Goal: Find specific page/section: Find specific page/section

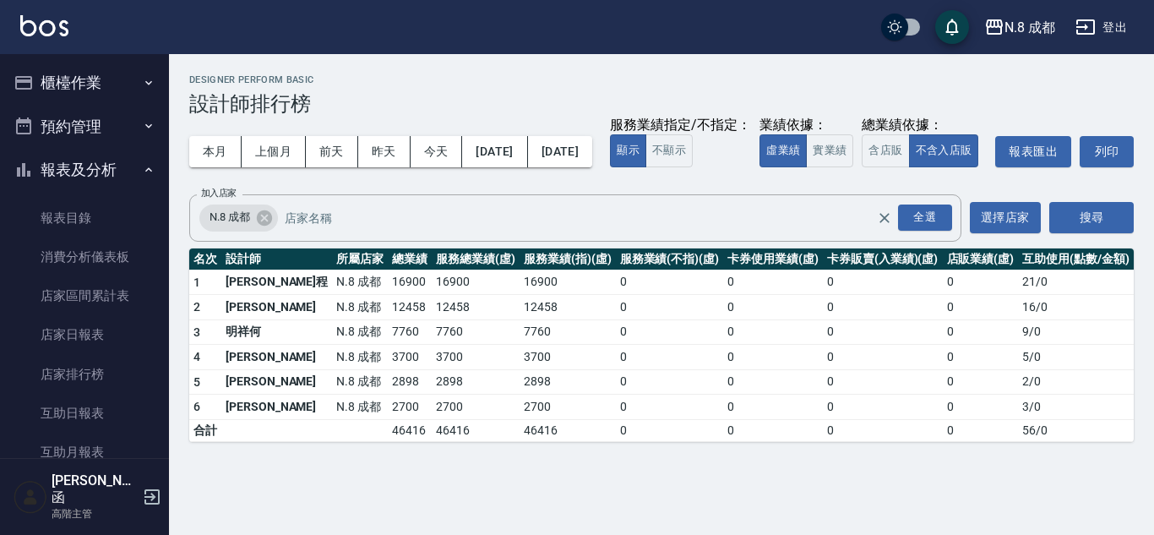
drag, startPoint x: 101, startPoint y: 160, endPoint x: 101, endPoint y: 148, distance: 11.8
click at [101, 160] on button "報表及分析" at bounding box center [84, 170] width 155 height 44
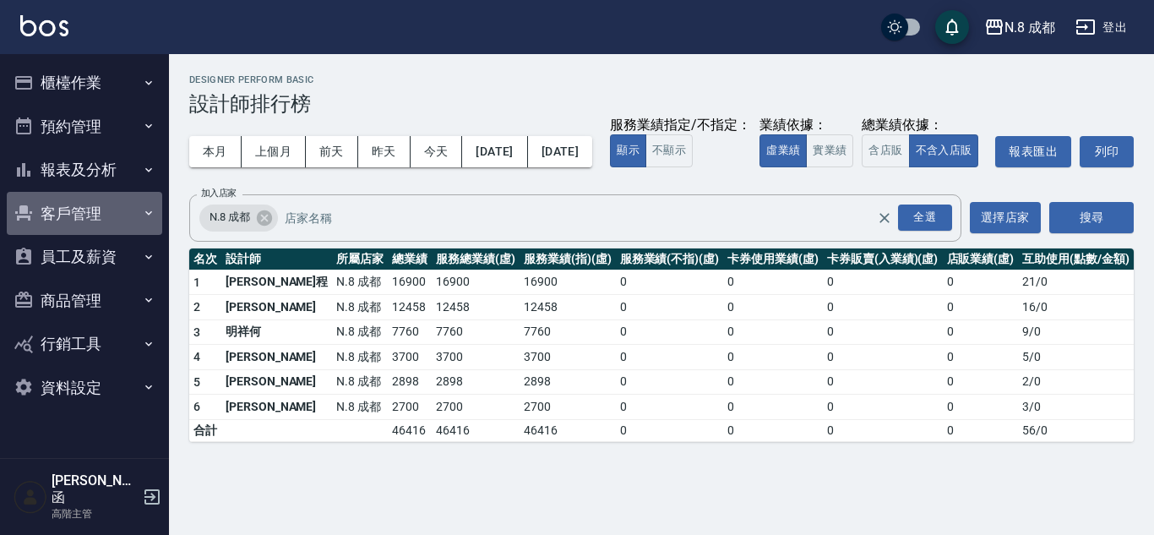
click at [106, 222] on button "客戶管理" at bounding box center [84, 214] width 155 height 44
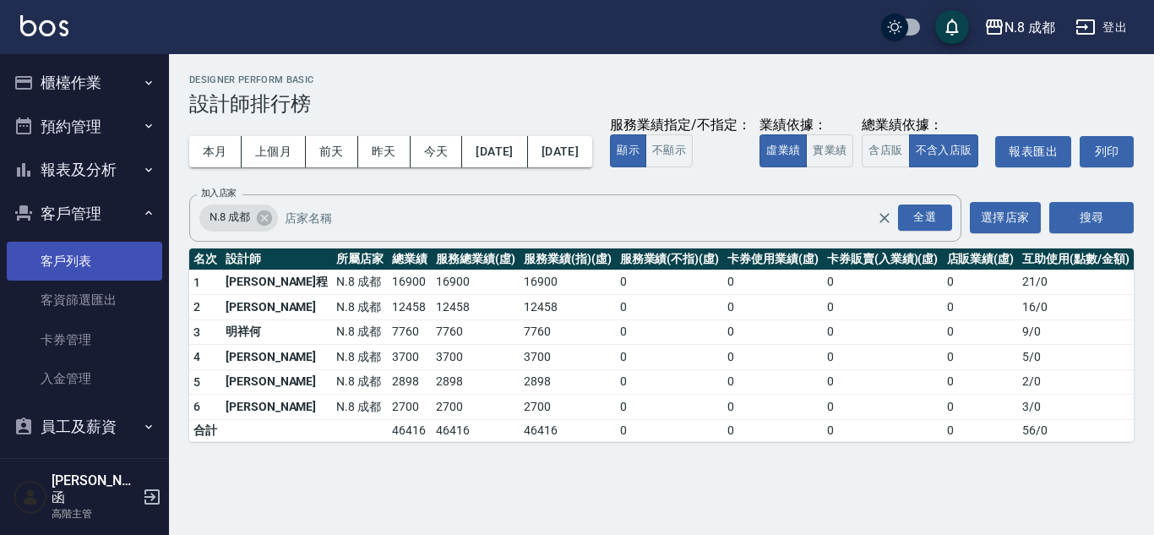
click at [104, 263] on link "客戶列表" at bounding box center [84, 261] width 155 height 39
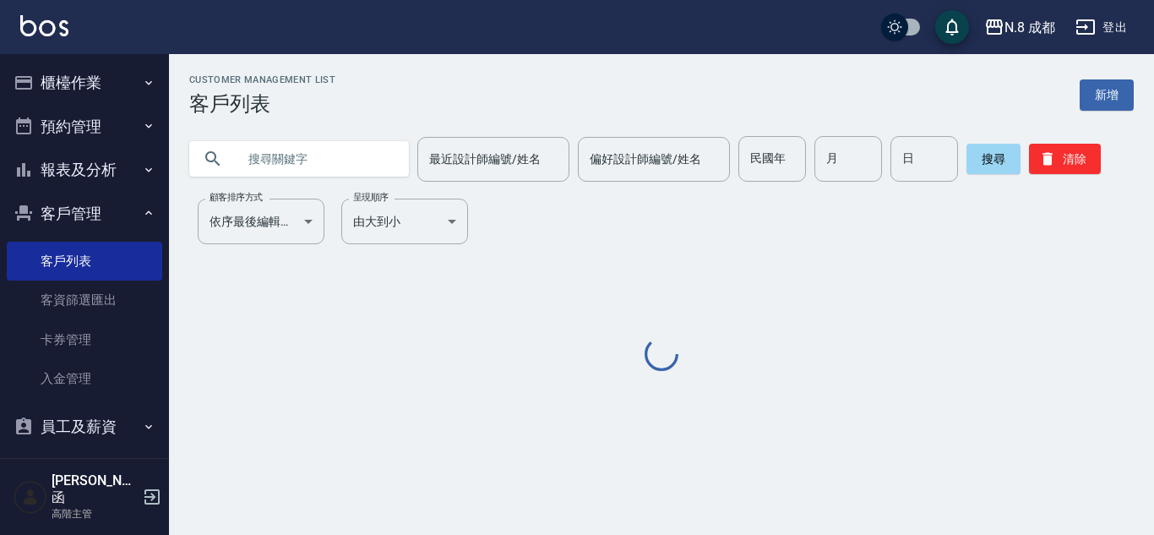
click at [303, 159] on input "text" at bounding box center [316, 159] width 159 height 46
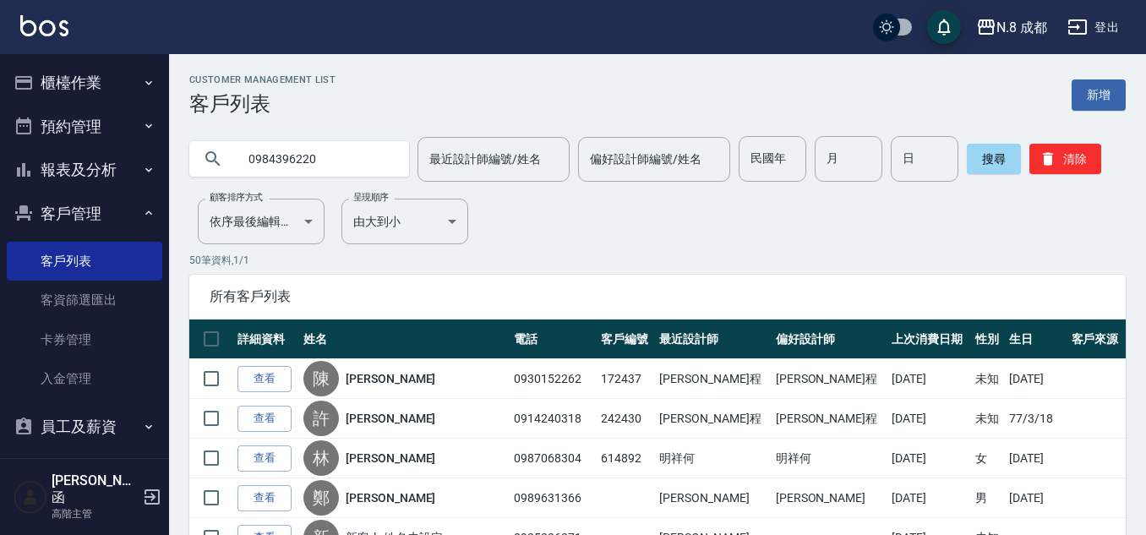
type input "0984396220"
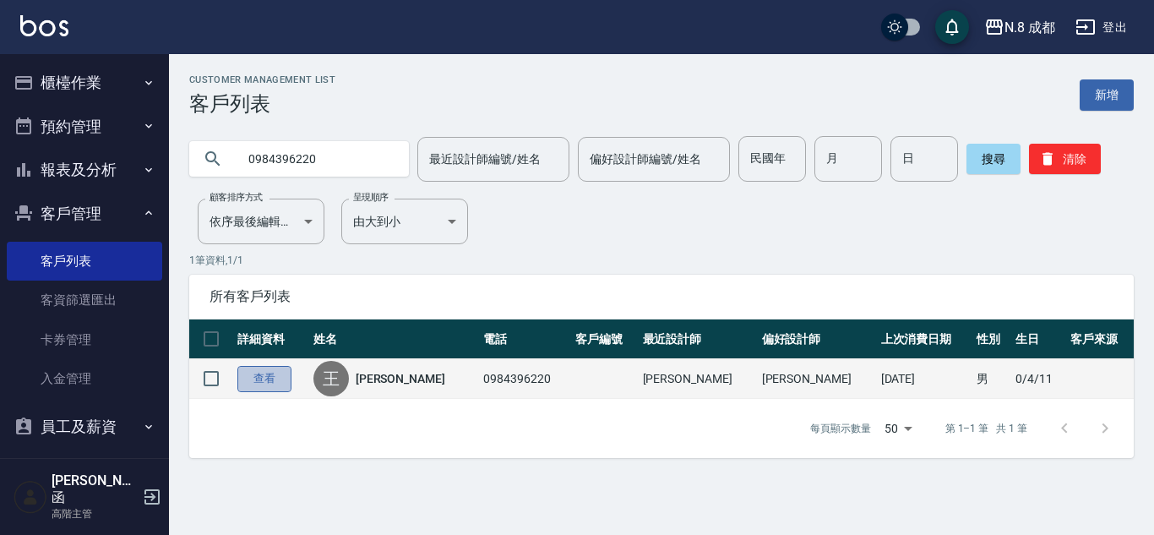
click at [279, 374] on link "查看" at bounding box center [264, 379] width 54 height 26
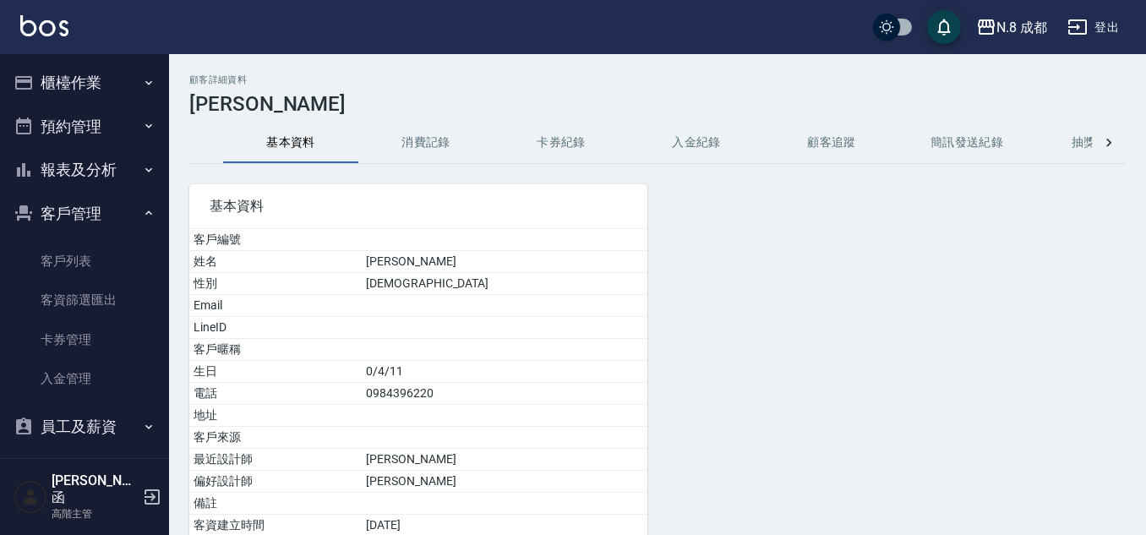
click at [435, 150] on button "消費記錄" at bounding box center [425, 143] width 135 height 41
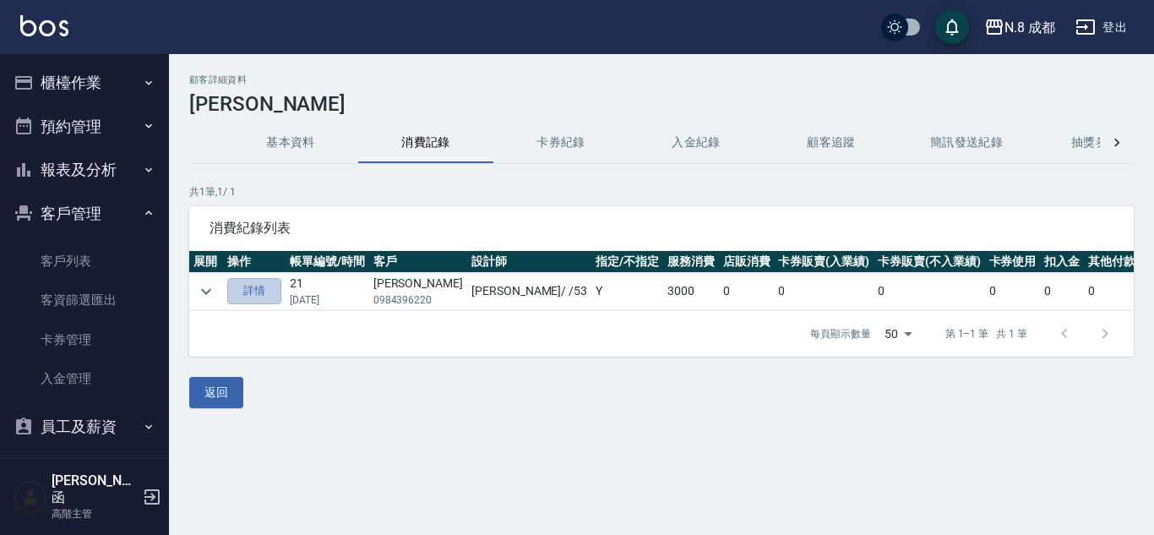
click at [248, 286] on link "詳情" at bounding box center [254, 291] width 54 height 26
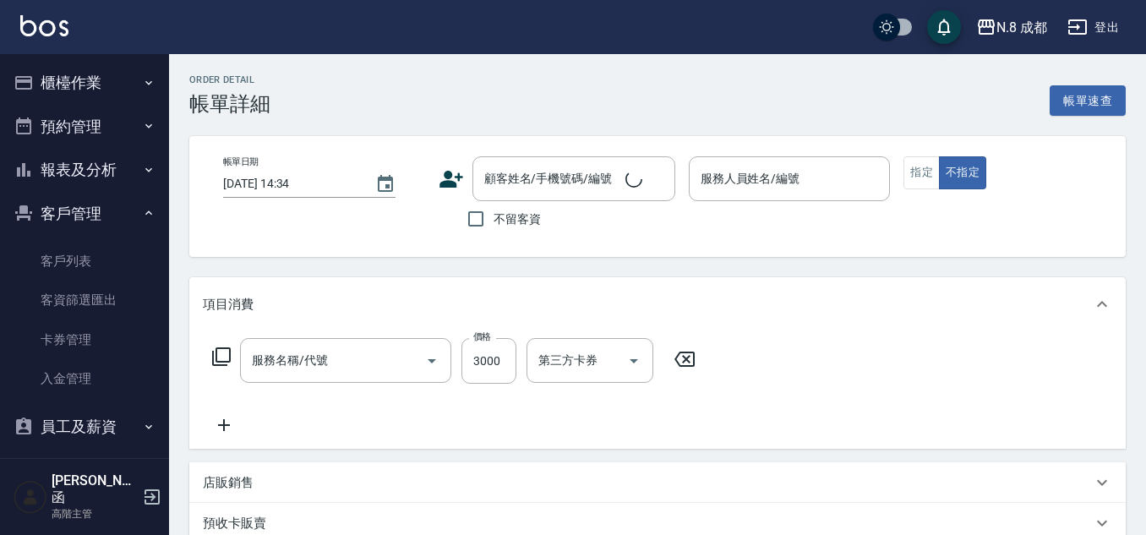
type input "黑曜光感護髮(中)(黑2)"
type input "[DATE] 20:17"
type input "[PERSON_NAME]-53"
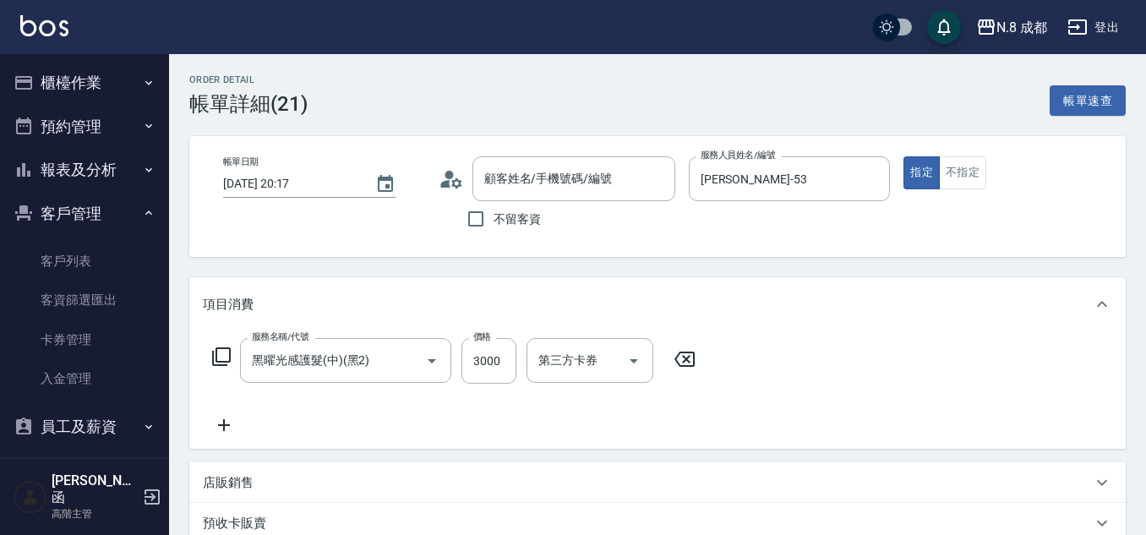
type input "[PERSON_NAME]/0984396220/"
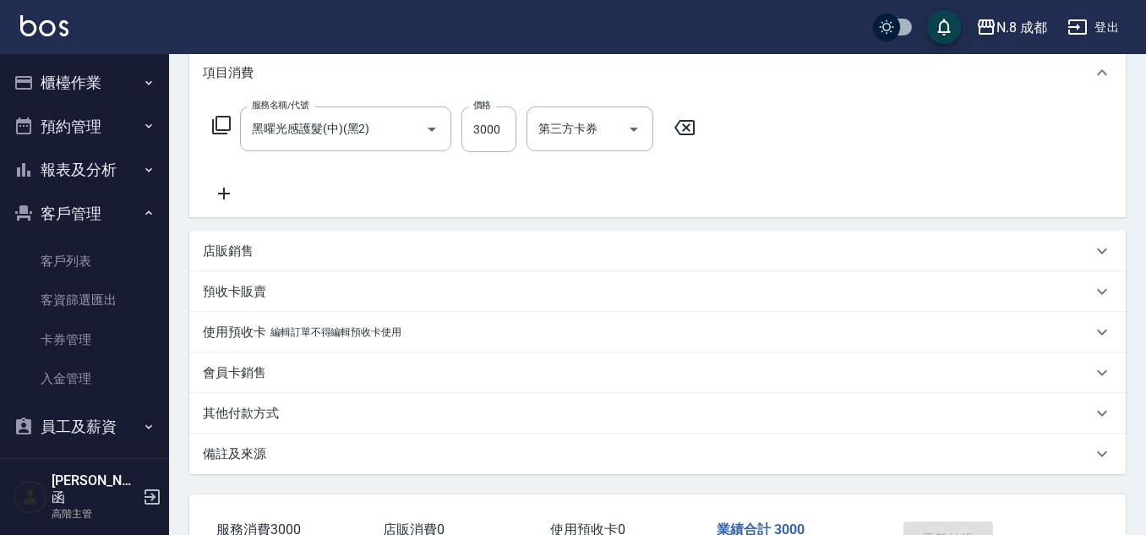
scroll to position [84, 0]
